Goal: Check status: Check status

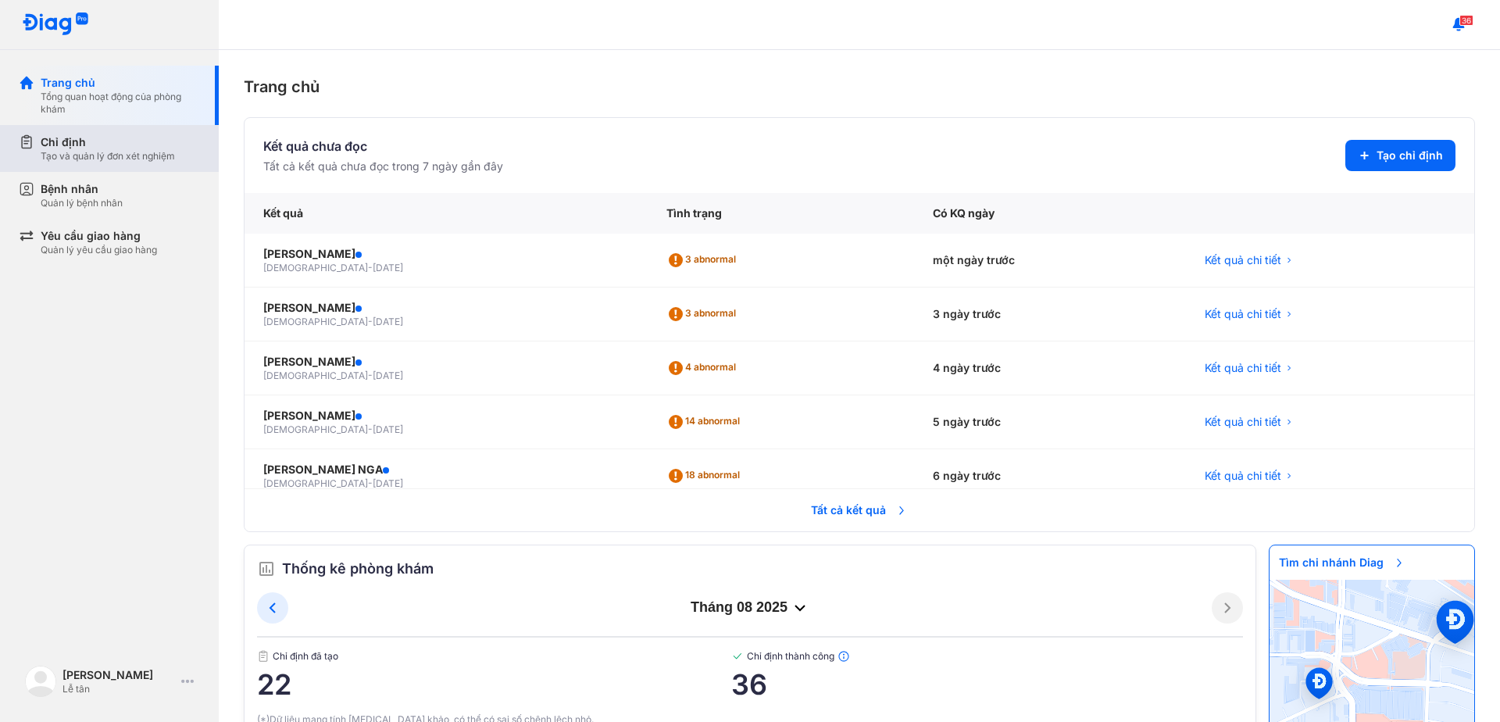
click at [75, 148] on div "Chỉ định" at bounding box center [108, 142] width 134 height 16
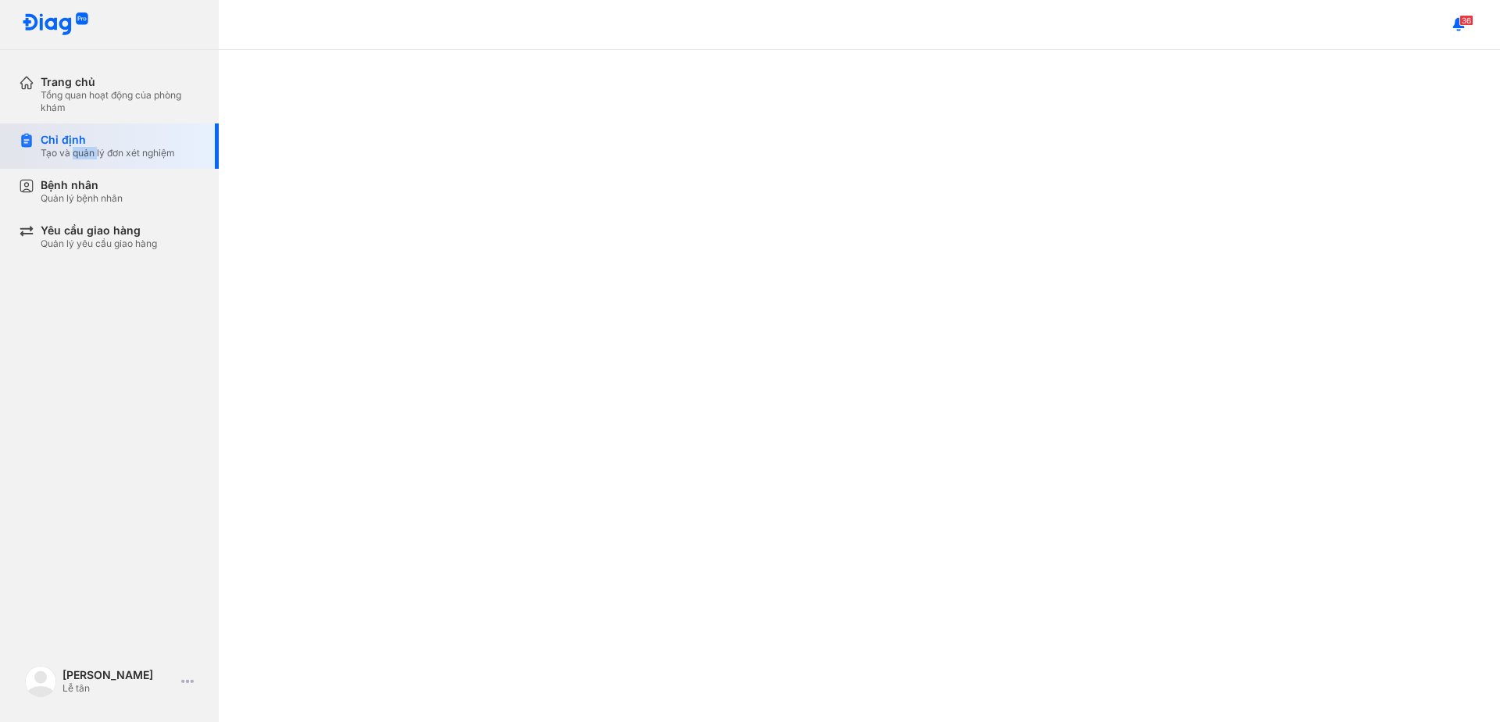
click at [76, 148] on div "Tạo và quản lý đơn xét nghiệm" at bounding box center [108, 153] width 134 height 13
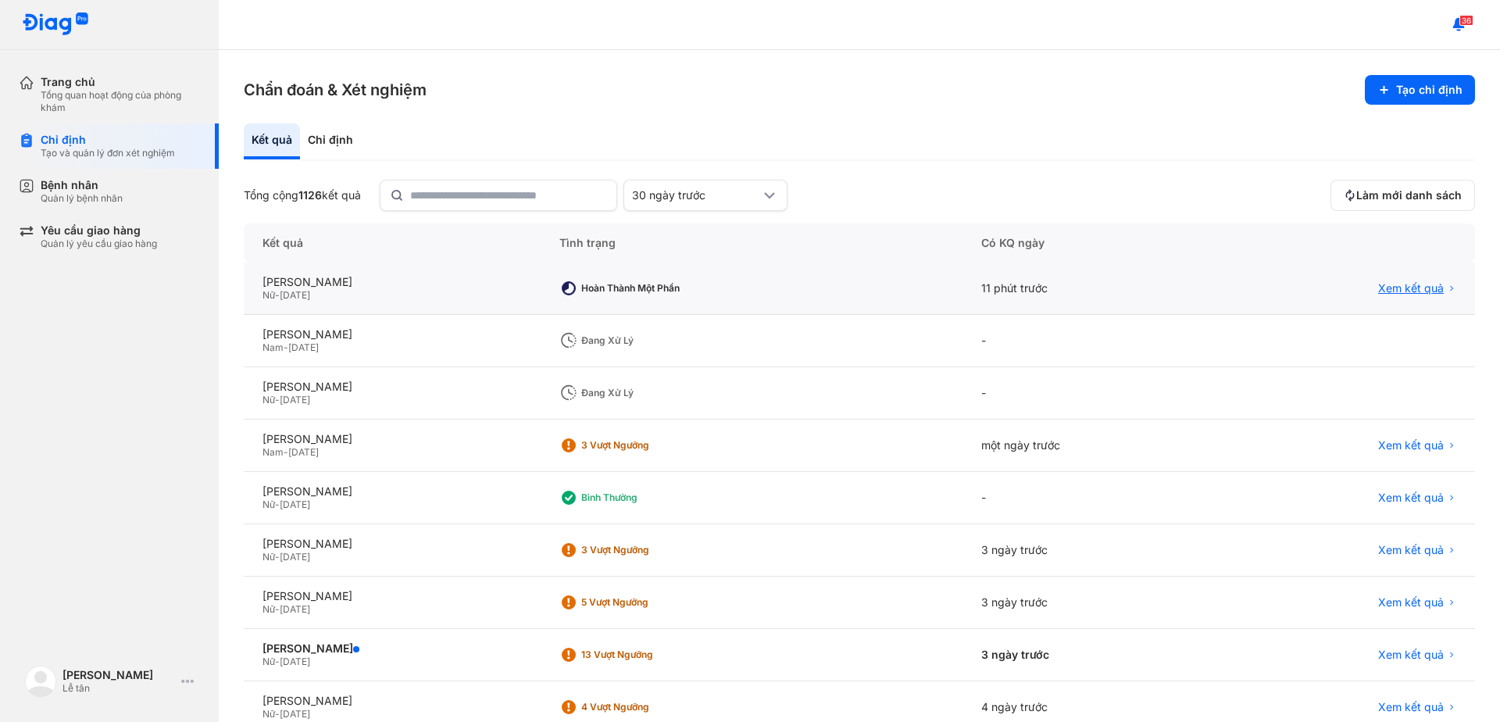
click at [1386, 289] on span "Xem kết quả" at bounding box center [1411, 288] width 66 height 14
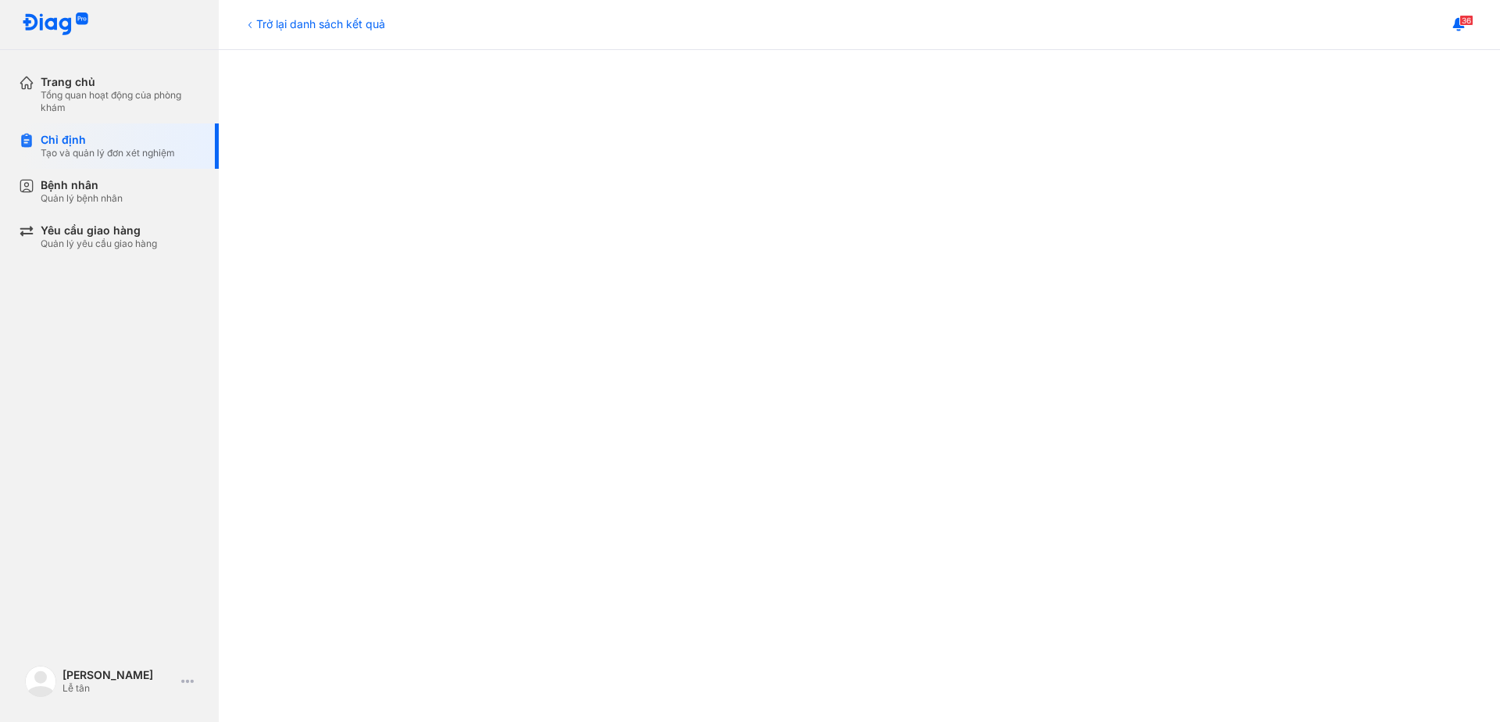
scroll to position [391, 0]
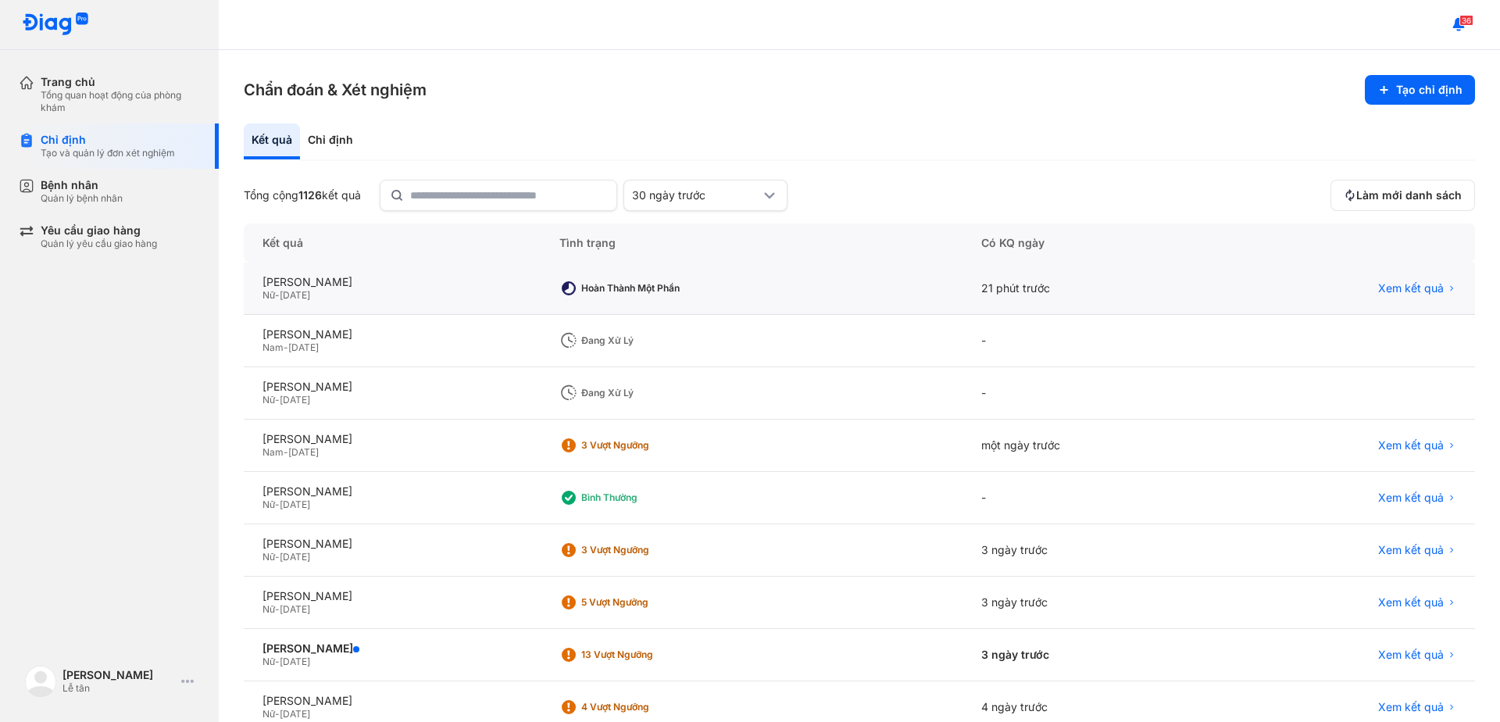
click at [1321, 288] on div "Xem kết quả" at bounding box center [1348, 288] width 218 height 14
click at [53, 132] on div "Chỉ định Tạo và quản lý đơn xét nghiệm" at bounding box center [119, 145] width 200 height 45
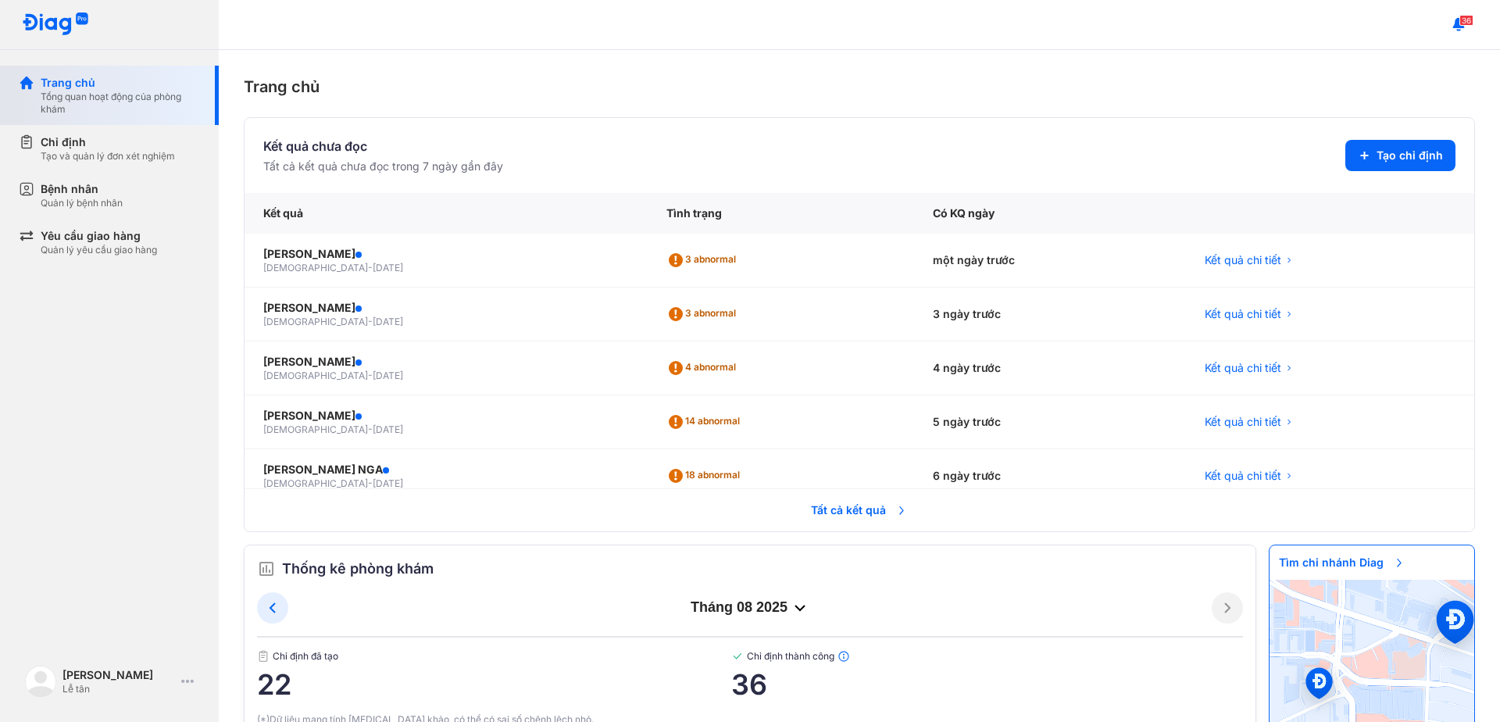
click at [76, 123] on div "Trang chủ Tổng quan hoạt động của phòng khám" at bounding box center [119, 95] width 200 height 59
click at [59, 141] on div "Chỉ định" at bounding box center [108, 142] width 134 height 16
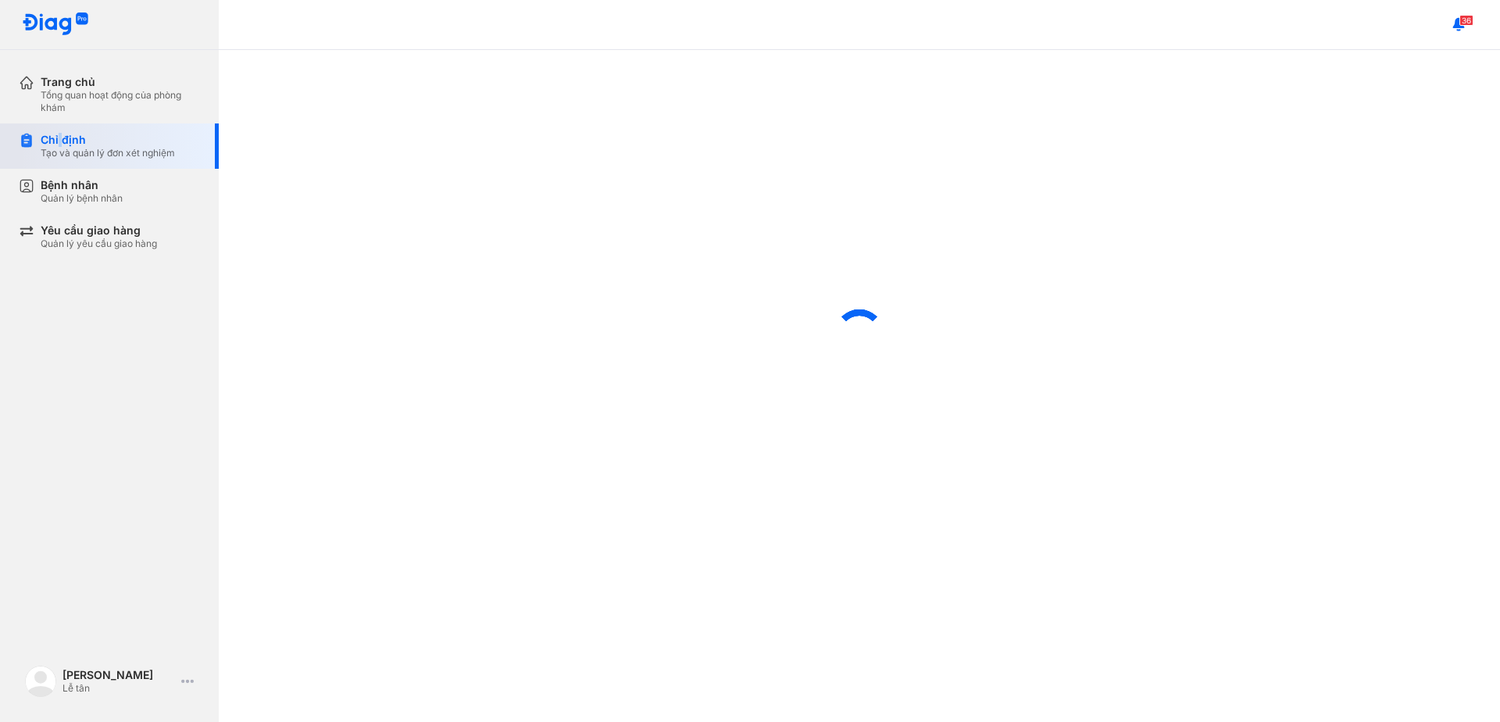
click at [59, 141] on div "Chỉ định" at bounding box center [108, 140] width 134 height 14
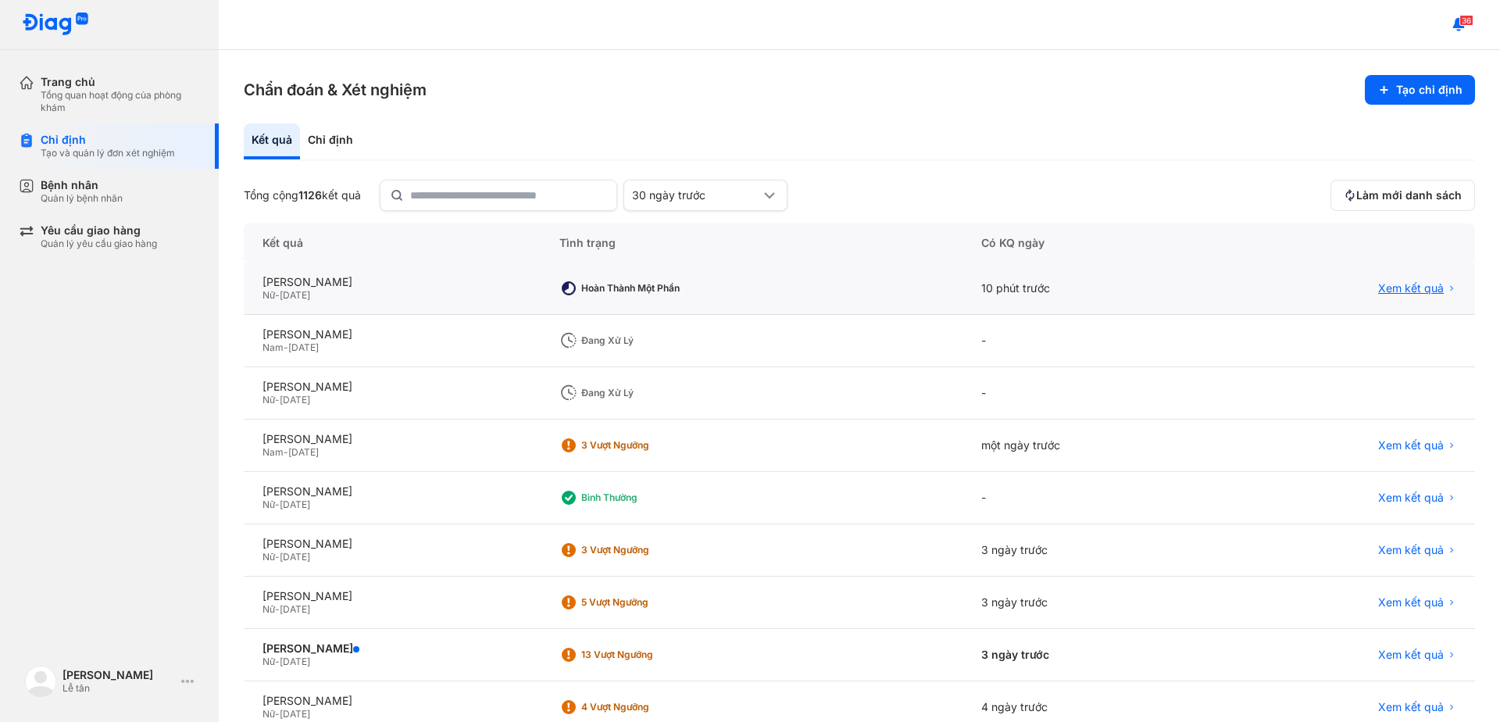
click at [1378, 288] on span "Xem kết quả" at bounding box center [1411, 288] width 66 height 14
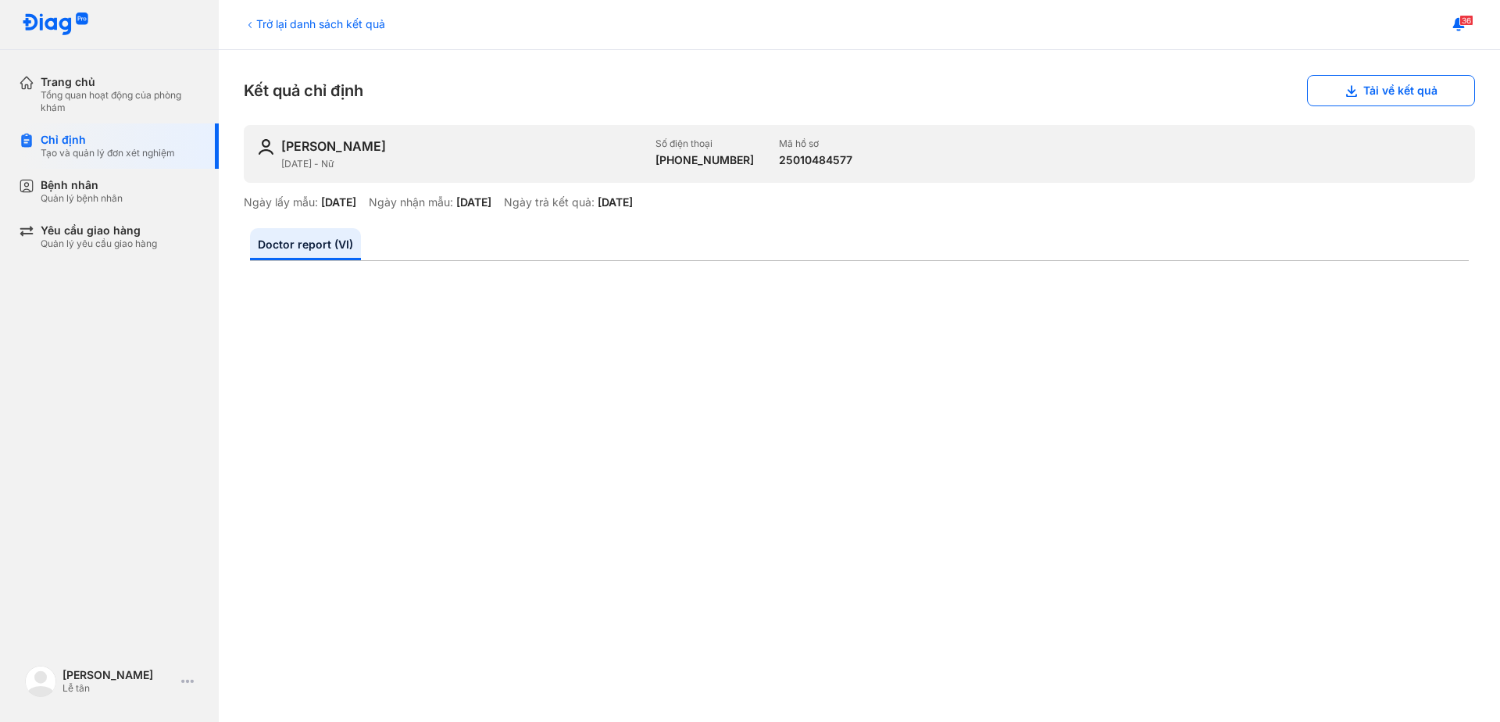
scroll to position [391, 0]
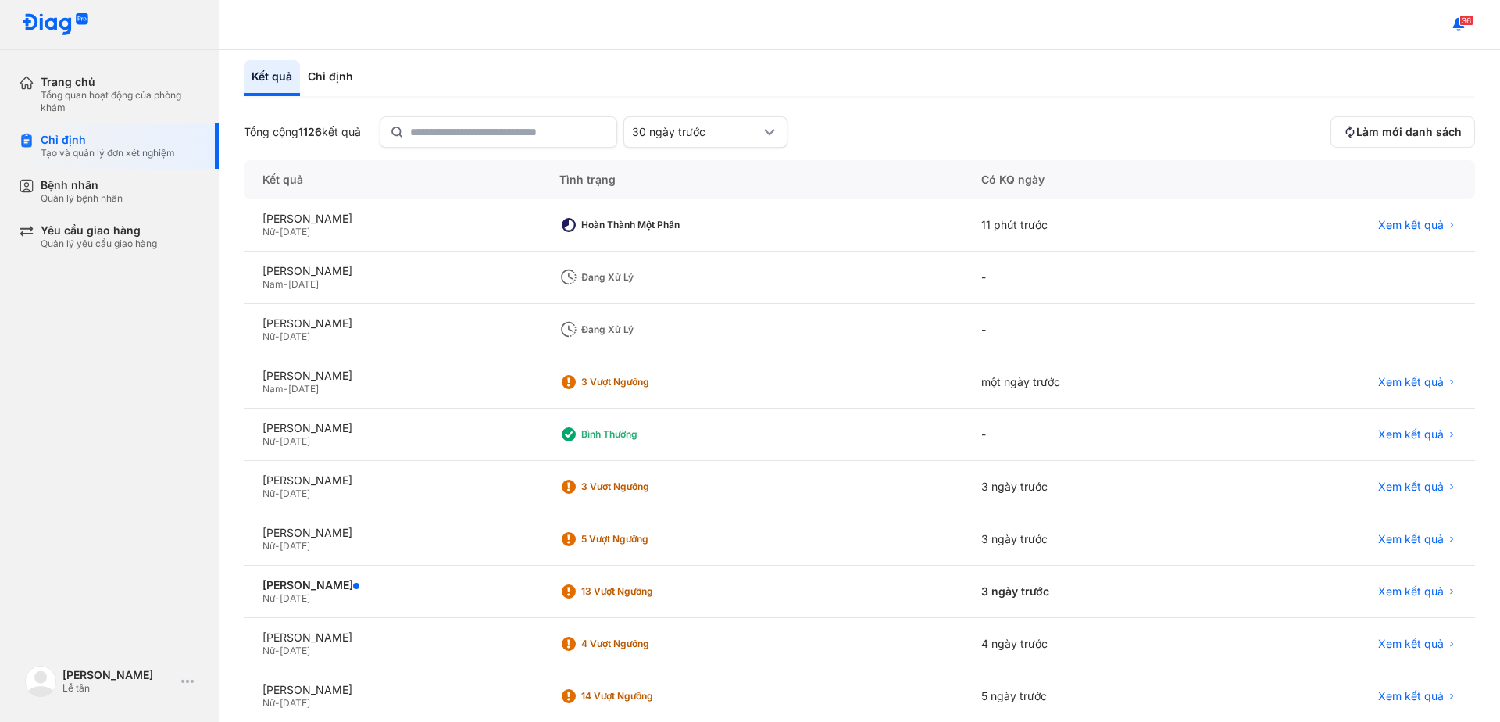
scroll to position [145, 0]
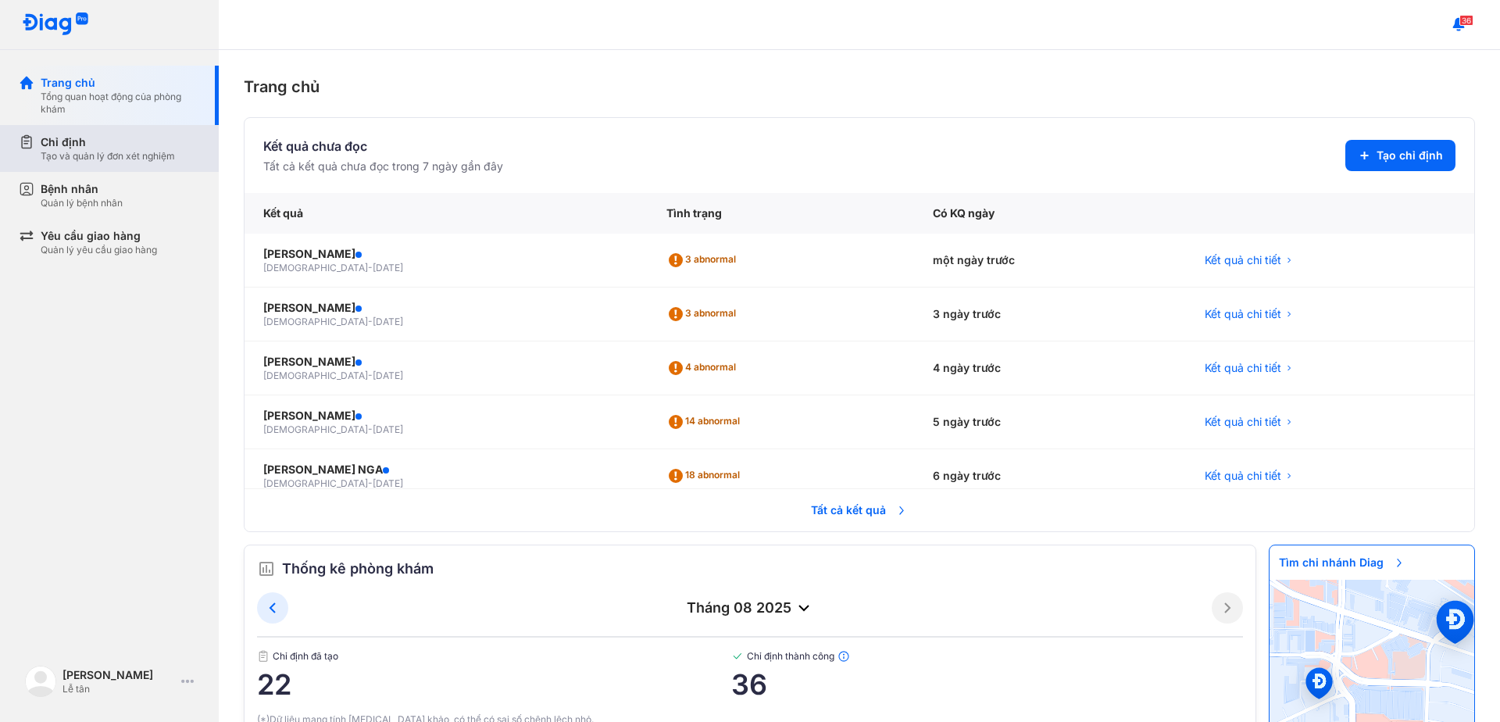
click at [58, 142] on div "Chỉ định" at bounding box center [108, 142] width 134 height 16
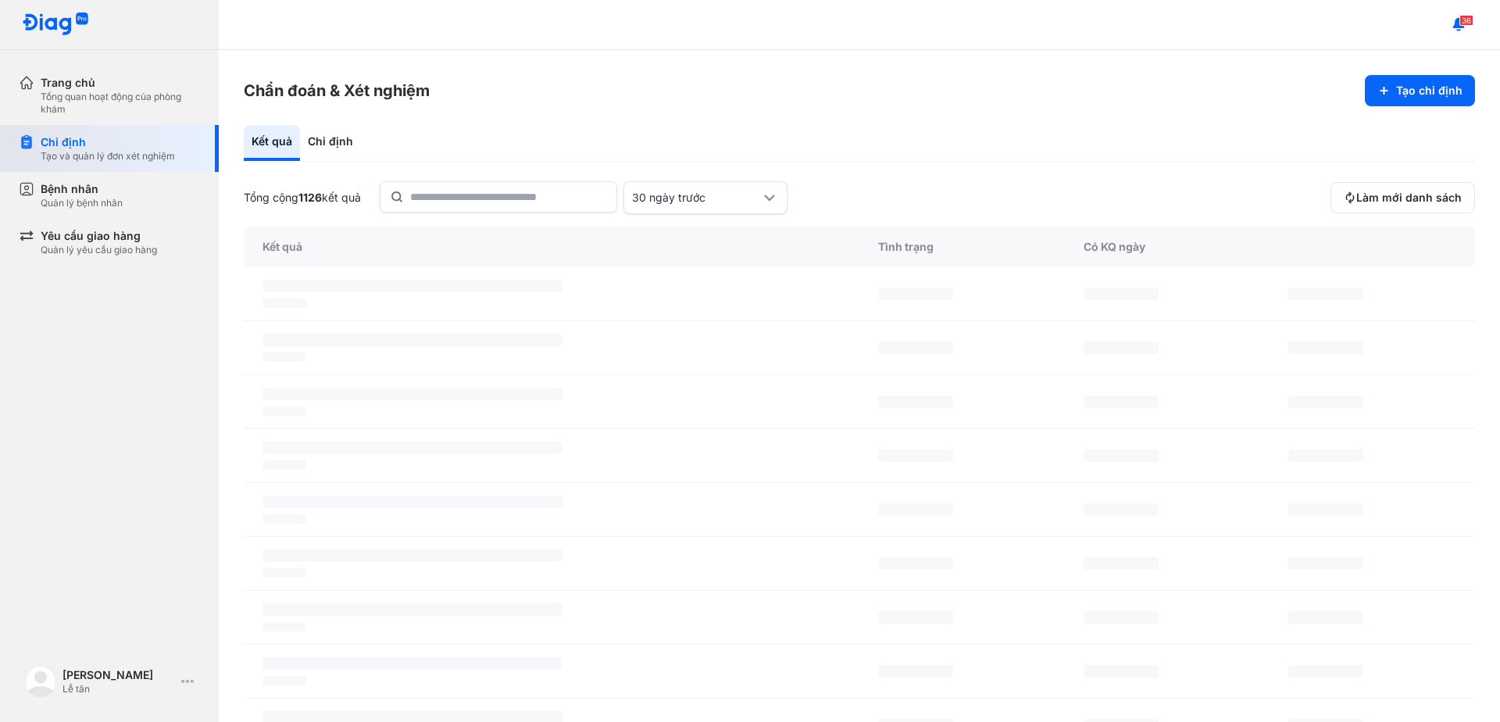
click at [58, 142] on div "Chỉ định" at bounding box center [108, 142] width 134 height 16
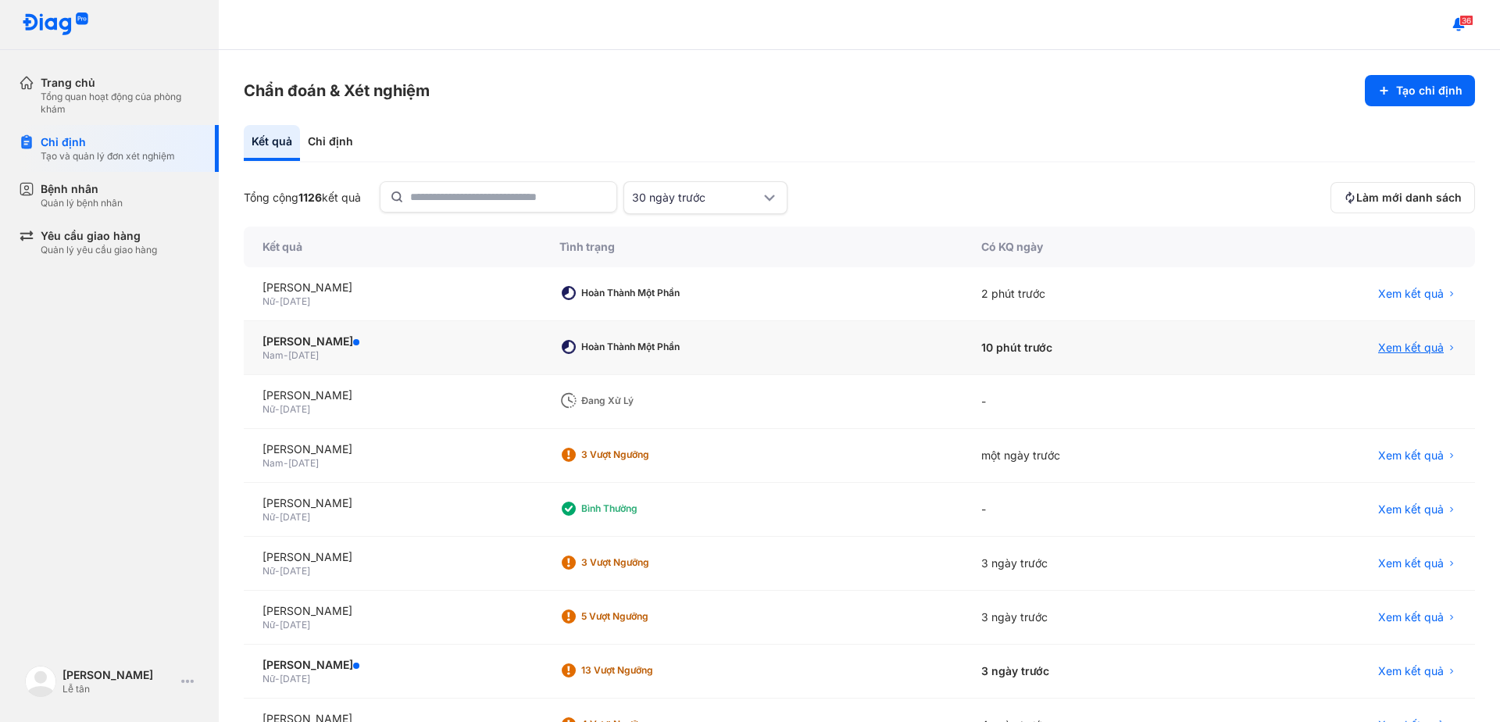
drag, startPoint x: 1401, startPoint y: 350, endPoint x: 1389, endPoint y: 344, distance: 13.3
click at [1401, 350] on span "Xem kết quả" at bounding box center [1411, 348] width 66 height 16
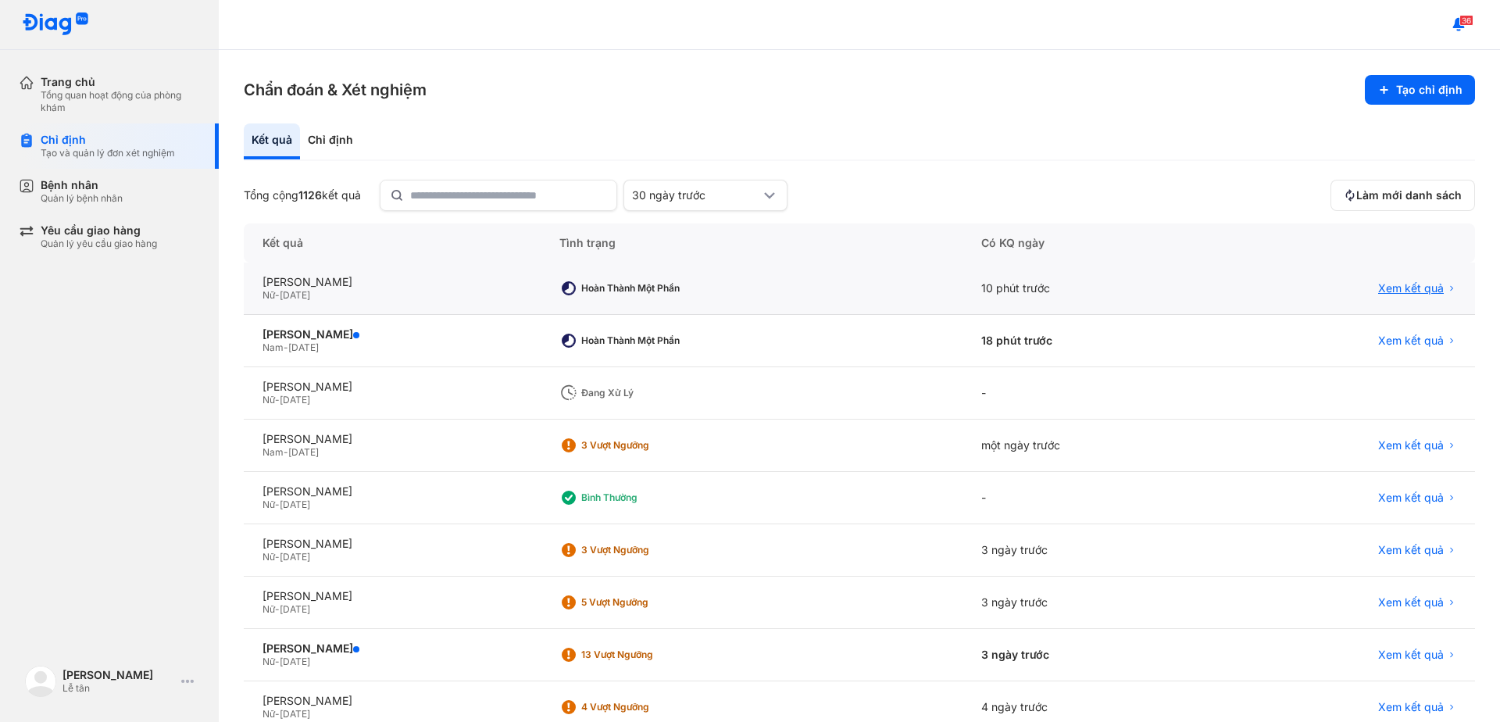
click at [1389, 284] on span "Xem kết quả" at bounding box center [1411, 288] width 66 height 14
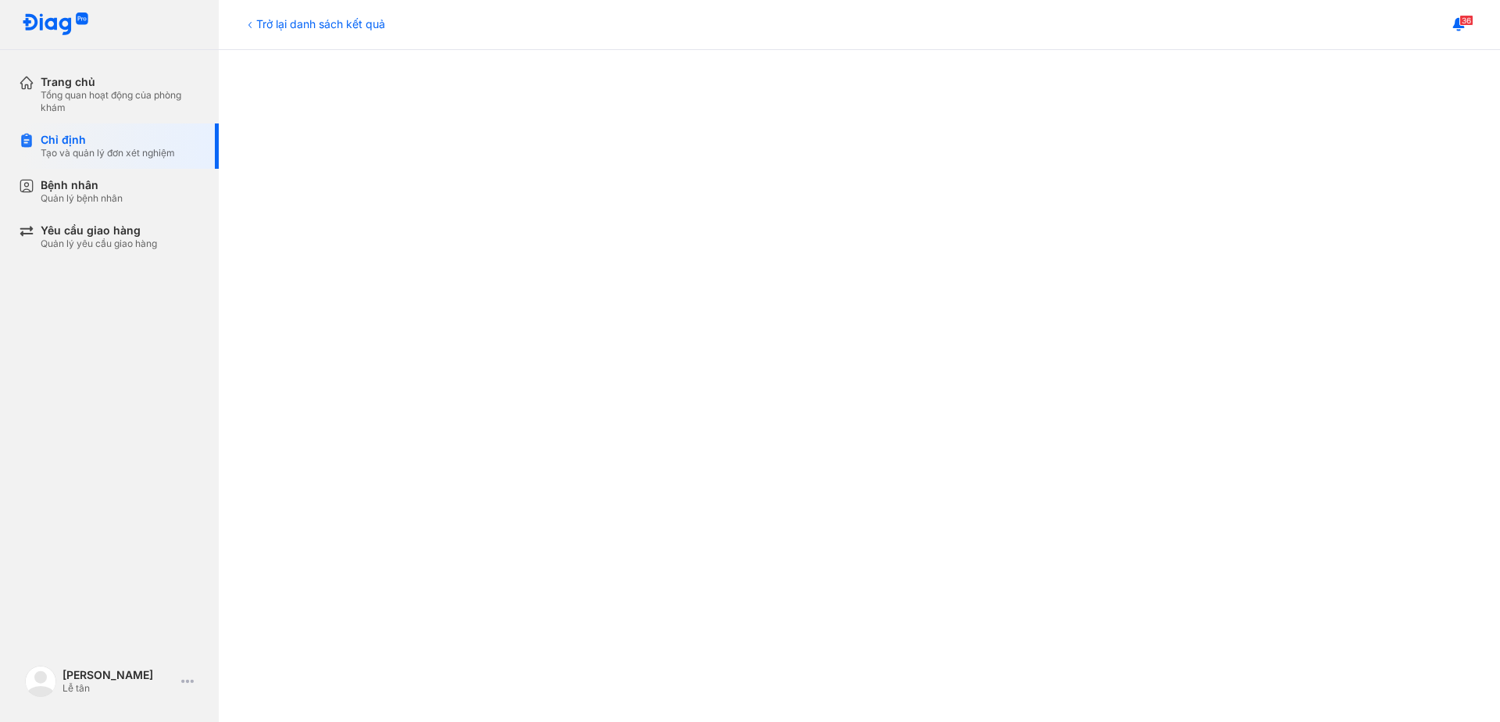
scroll to position [391, 0]
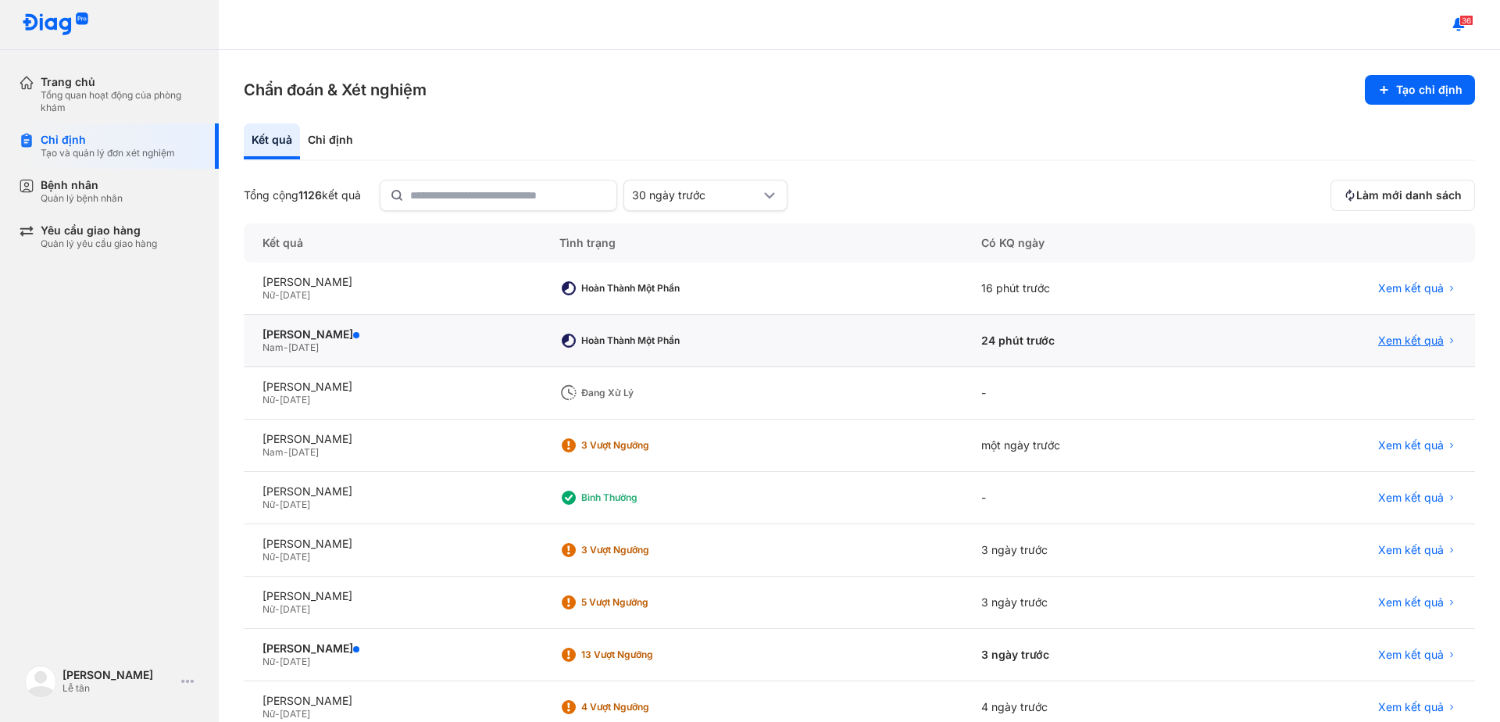
click at [1396, 339] on span "Xem kết quả" at bounding box center [1411, 341] width 66 height 14
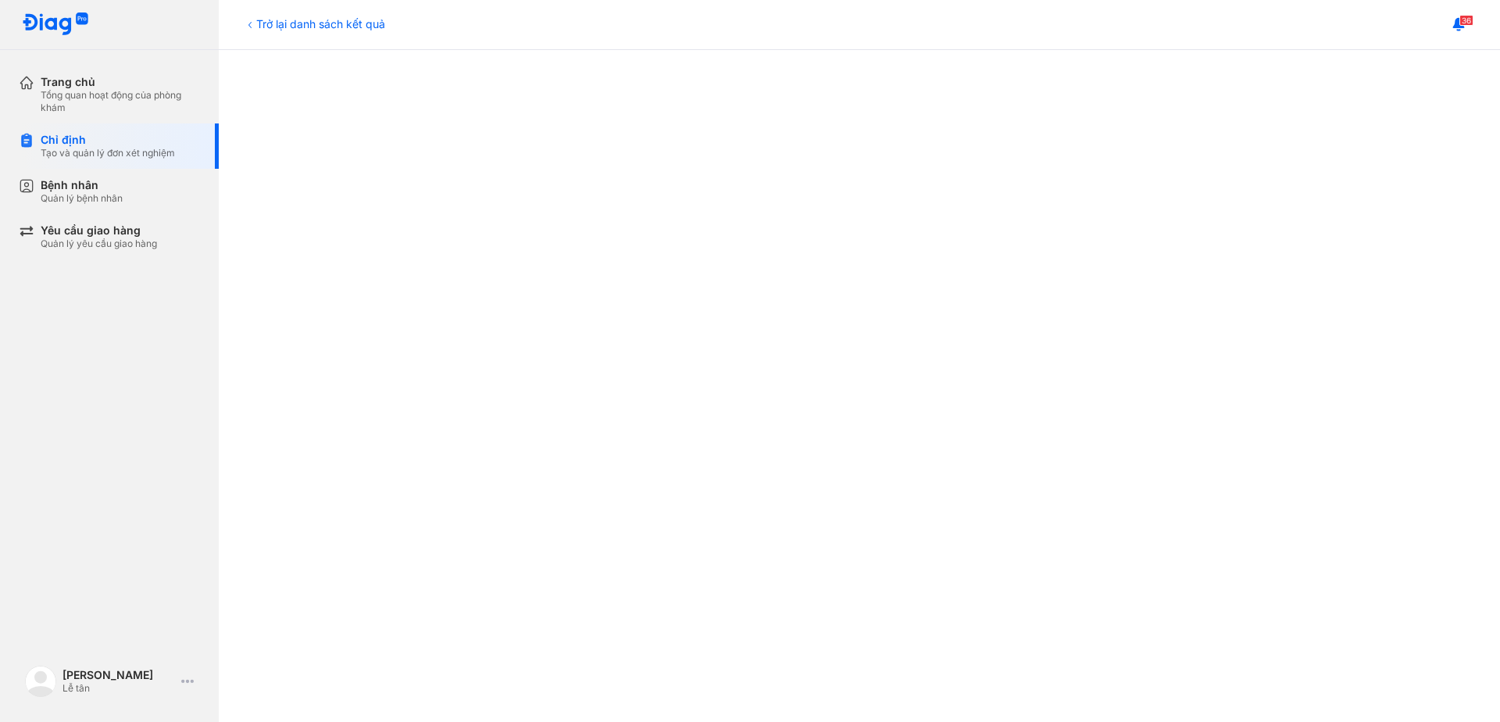
scroll to position [782, 0]
